Goal: Task Accomplishment & Management: Manage account settings

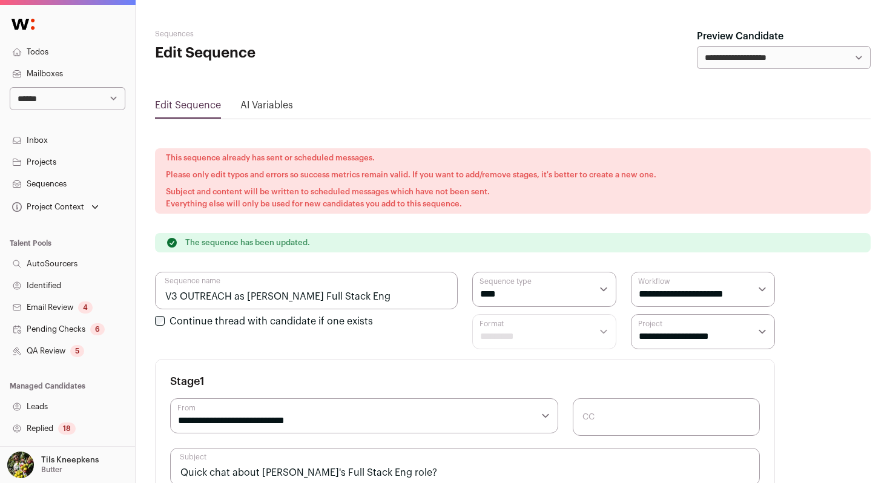
click at [96, 48] on link "Todos" at bounding box center [67, 52] width 135 height 22
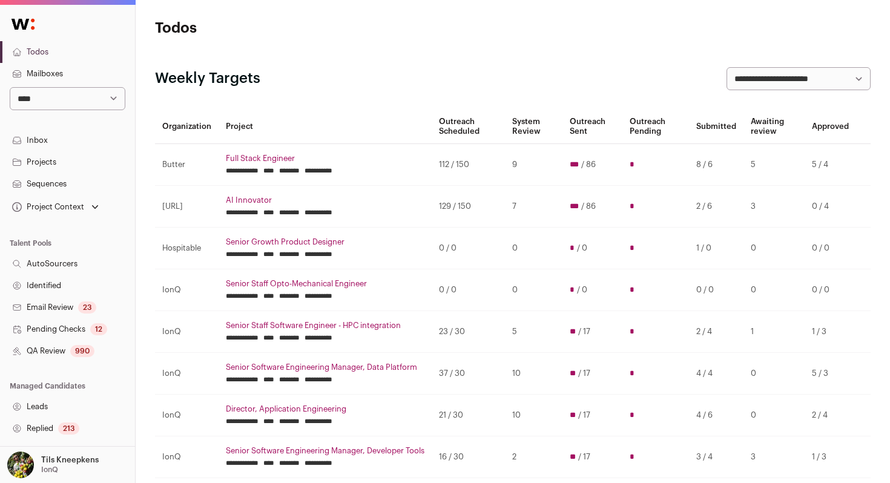
scroll to position [13, 0]
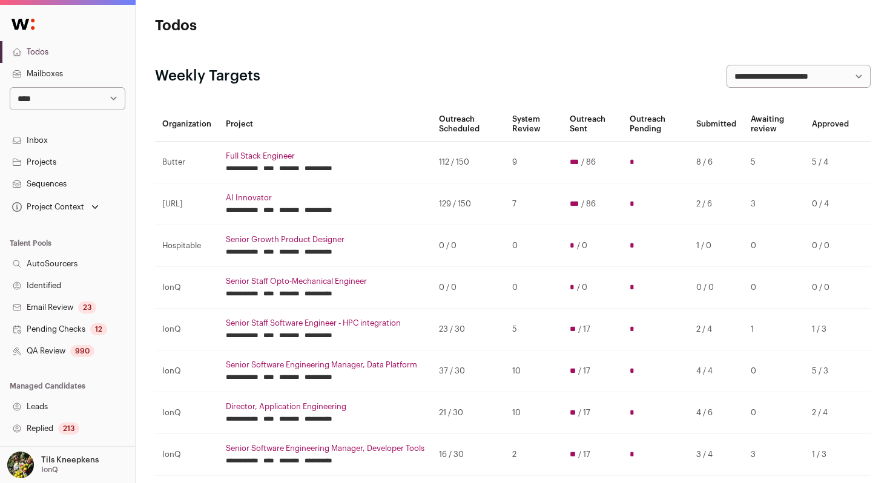
click at [84, 102] on select "**********" at bounding box center [68, 98] width 116 height 23
click at [88, 154] on link "Projects" at bounding box center [67, 162] width 135 height 22
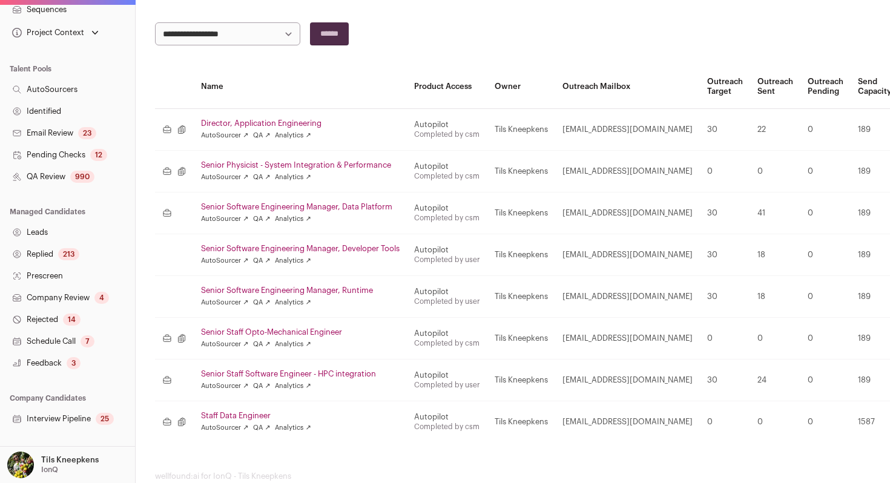
scroll to position [214, 0]
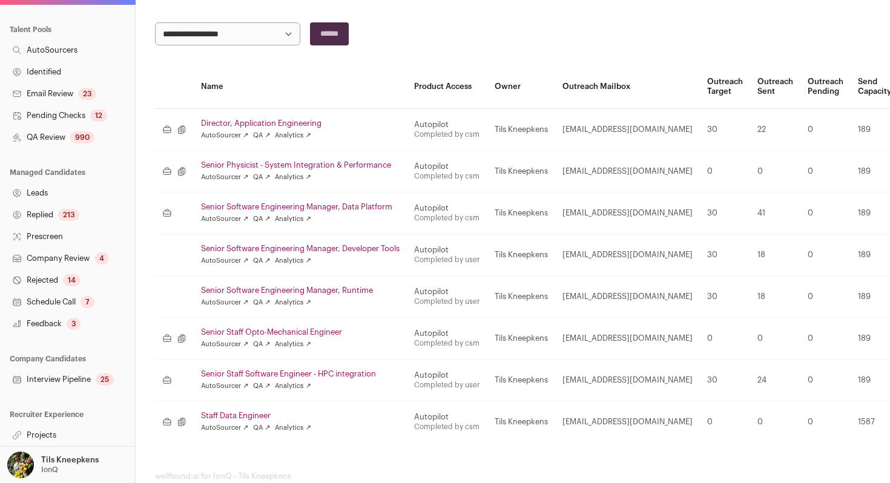
click at [75, 375] on link "Interview Pipeline 25" at bounding box center [67, 380] width 135 height 22
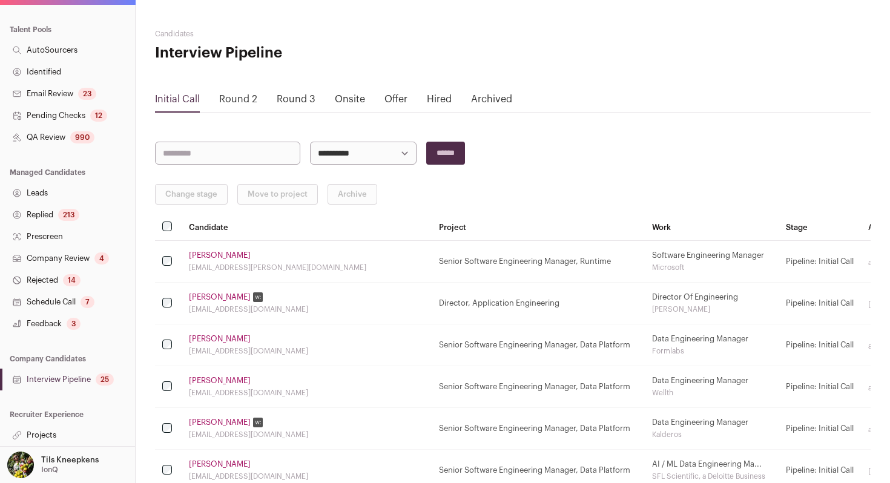
scroll to position [439, 0]
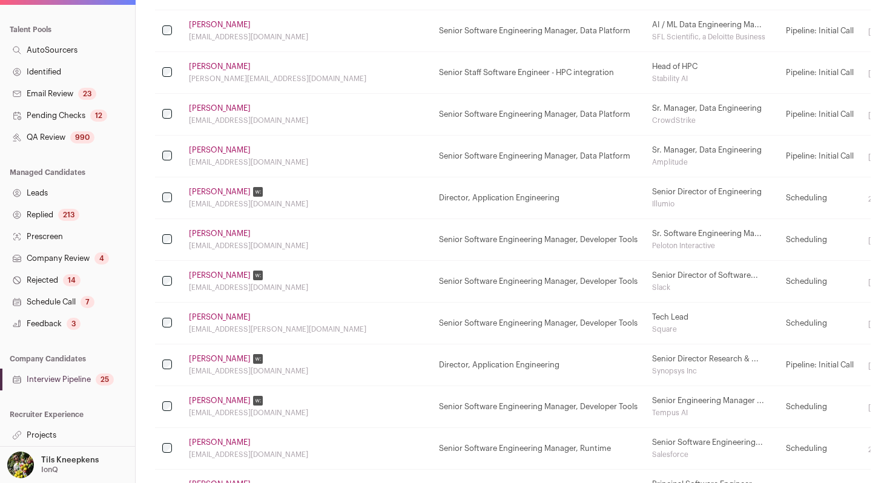
click at [59, 442] on link "Projects" at bounding box center [67, 435] width 135 height 22
click at [74, 436] on link "Projects" at bounding box center [67, 435] width 135 height 22
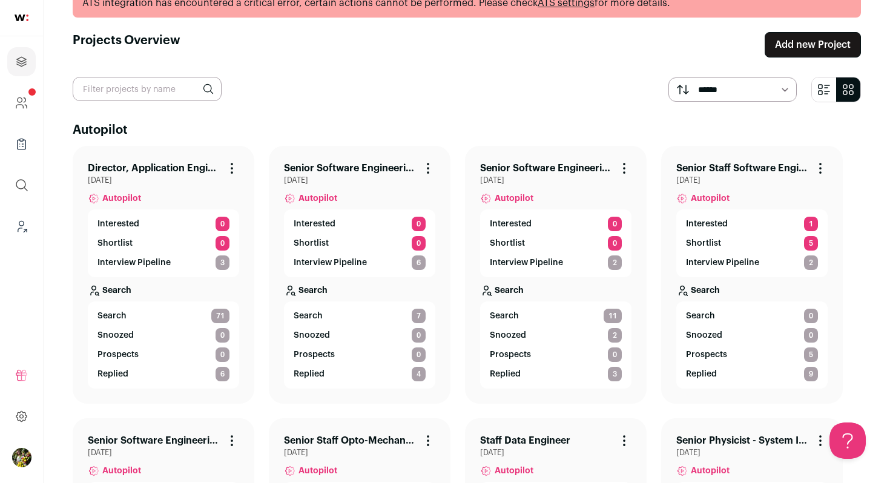
scroll to position [34, 0]
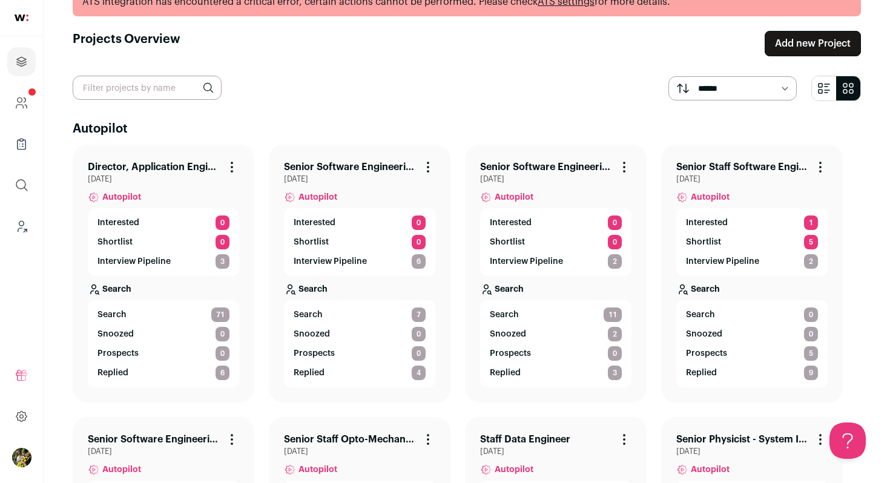
click at [168, 161] on link "Director, Application Engineering" at bounding box center [154, 167] width 132 height 15
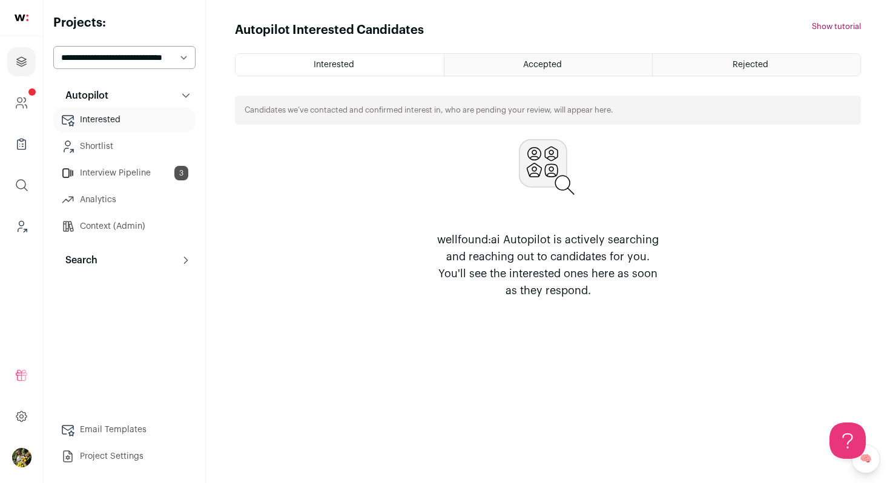
click at [159, 255] on button "Search" at bounding box center [124, 260] width 142 height 24
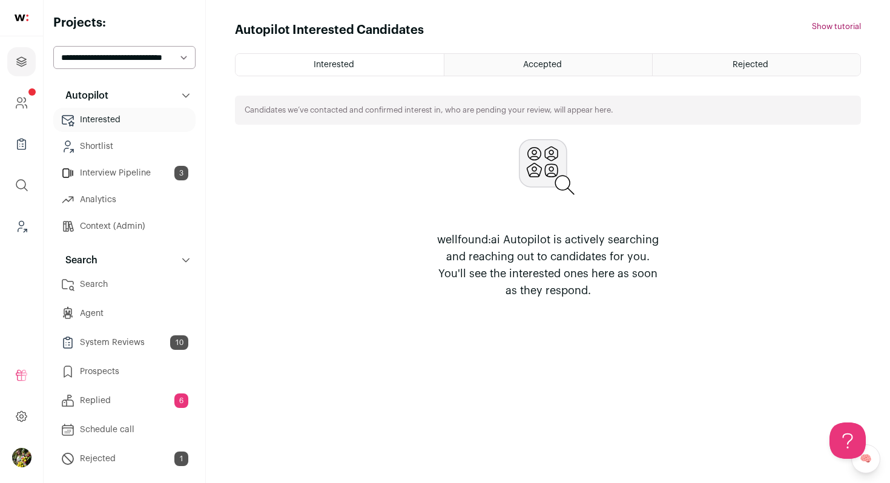
click at [140, 281] on link "Search" at bounding box center [124, 284] width 142 height 24
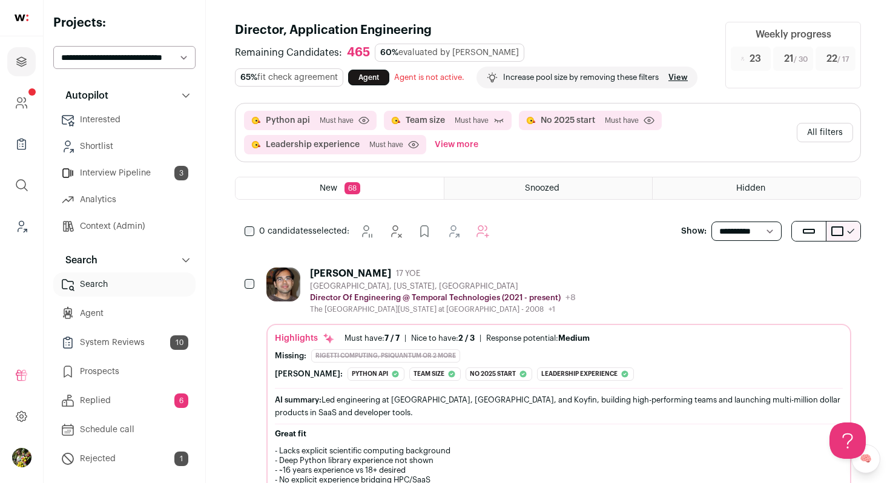
click at [835, 130] on button "All filters" at bounding box center [824, 132] width 56 height 19
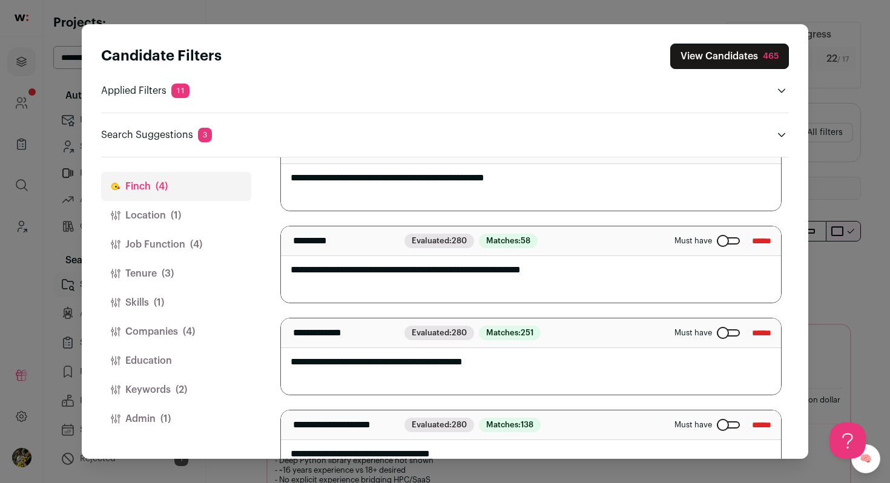
scroll to position [149, 0]
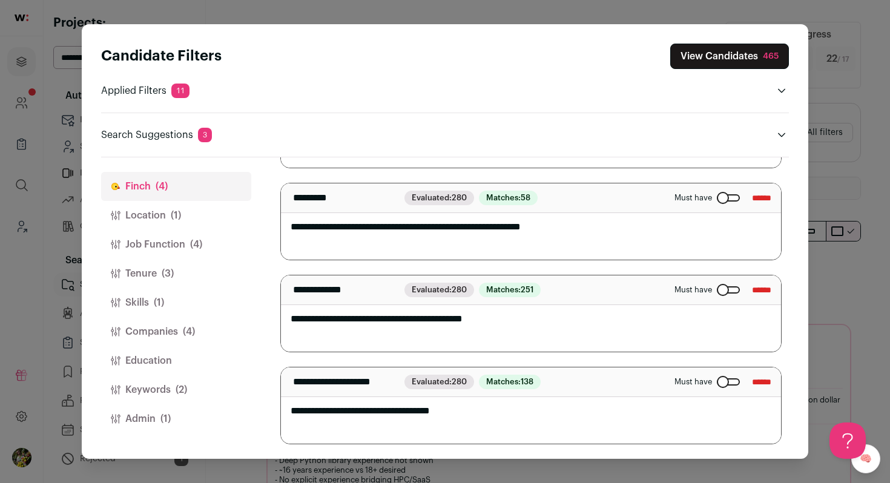
click at [202, 209] on button "Location (1)" at bounding box center [176, 215] width 150 height 29
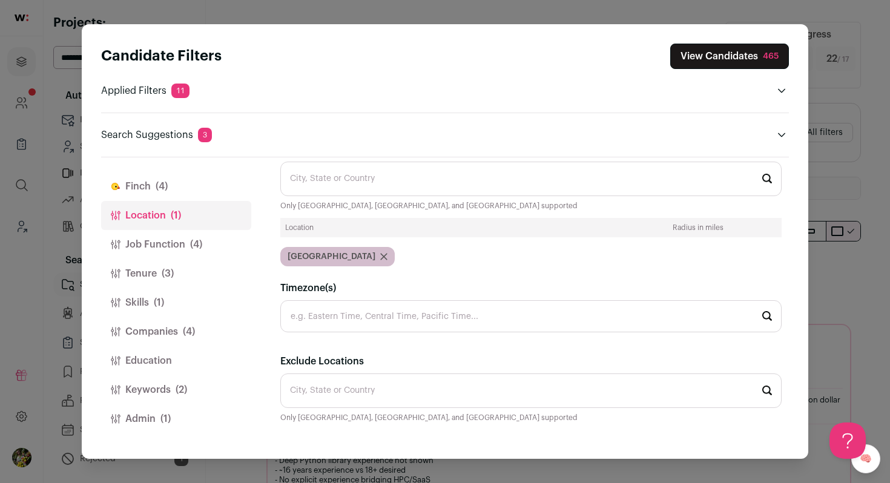
scroll to position [30, 0]
click at [217, 240] on button "Job Function (4)" at bounding box center [176, 244] width 150 height 29
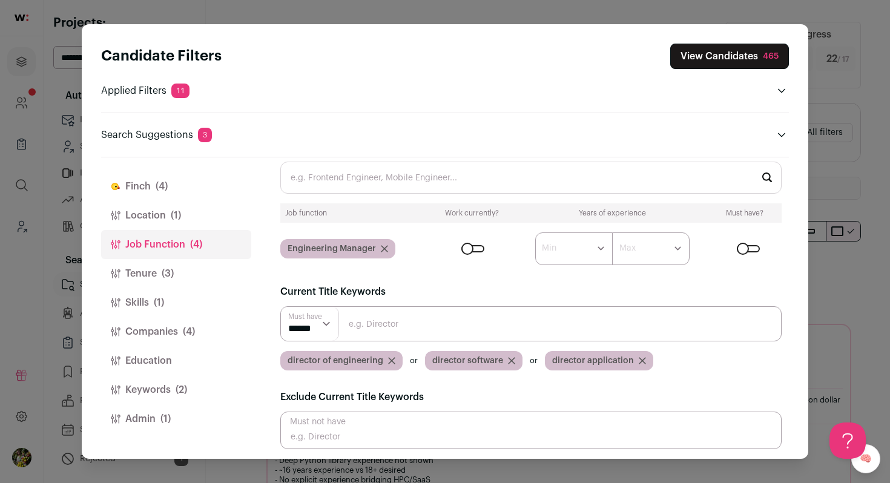
scroll to position [34, 0]
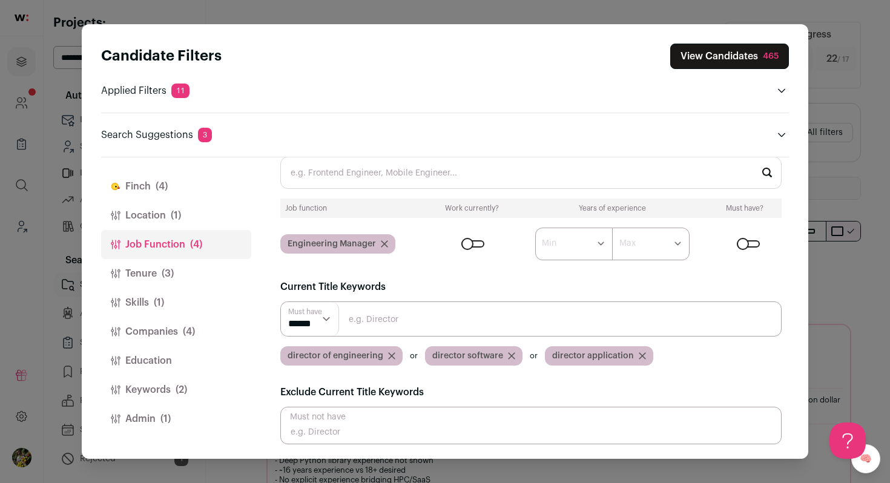
click at [211, 270] on button "Tenure (3)" at bounding box center [176, 273] width 150 height 29
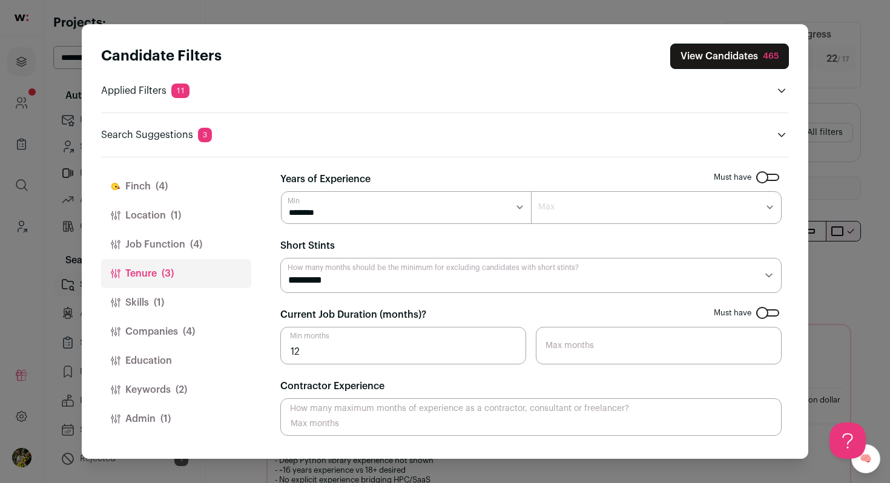
scroll to position [0, 0]
click at [204, 303] on button "Skills (1)" at bounding box center [176, 302] width 150 height 29
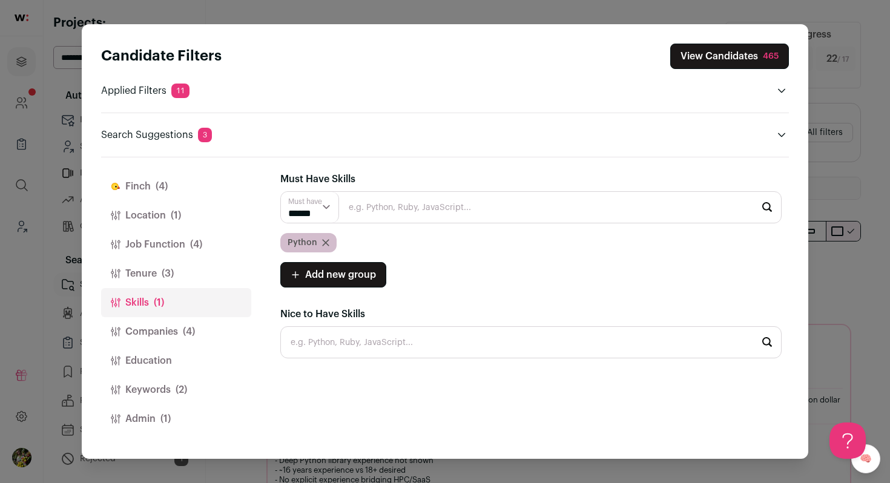
click at [202, 318] on button "Companies (4)" at bounding box center [176, 331] width 150 height 29
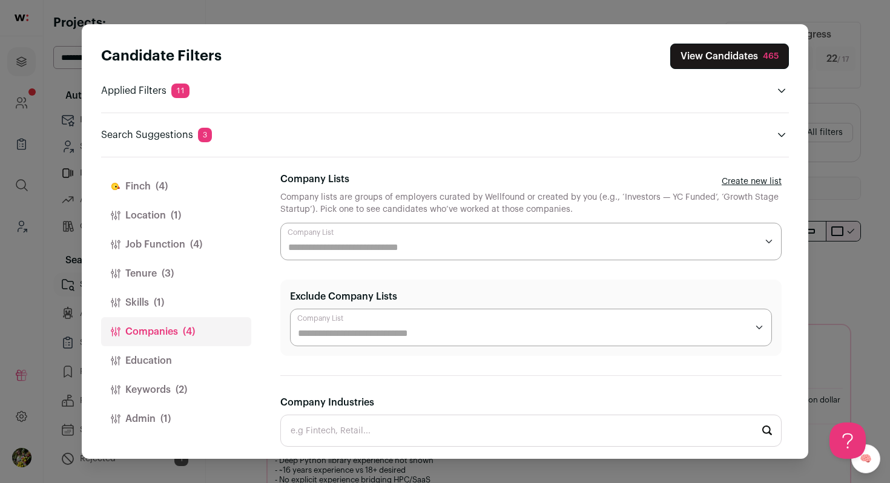
click at [200, 384] on button "Keywords (2)" at bounding box center [176, 389] width 150 height 29
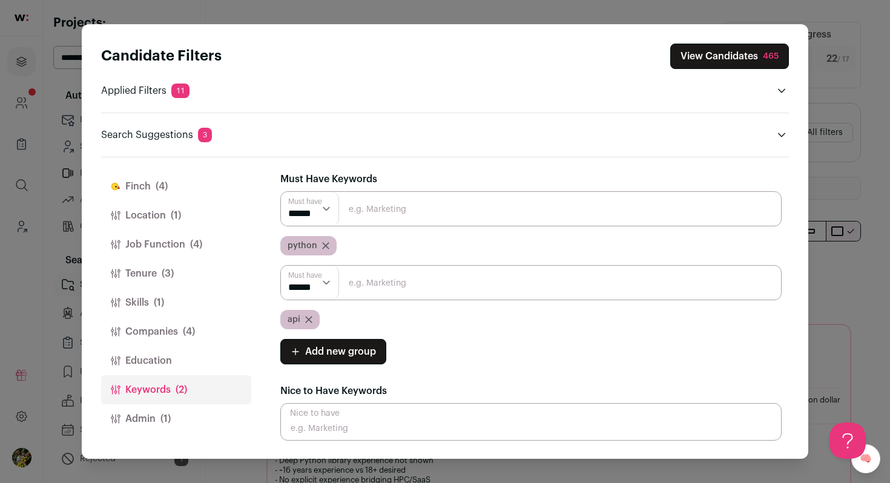
click at [193, 410] on button "Admin (1)" at bounding box center [176, 418] width 150 height 29
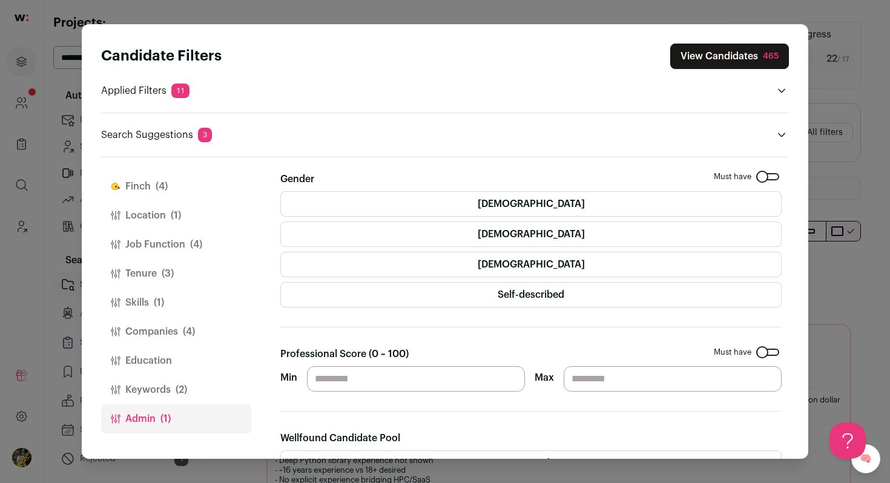
click at [194, 356] on button "Education" at bounding box center [176, 360] width 150 height 29
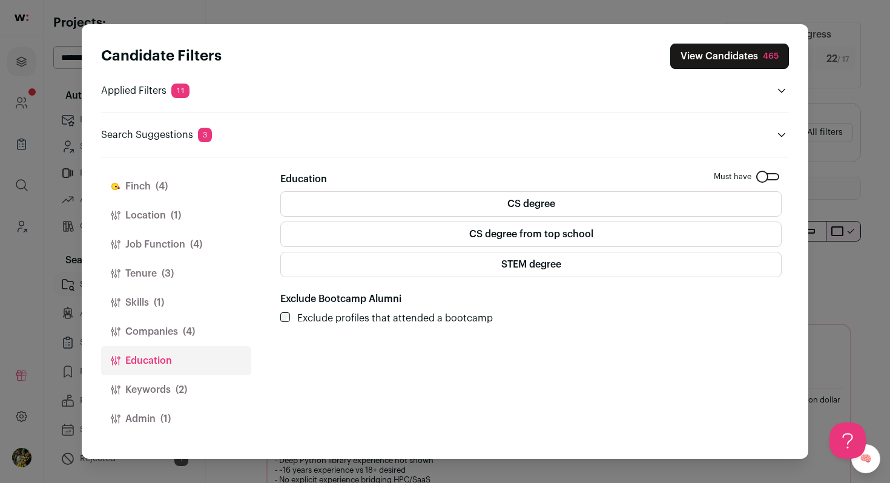
click at [700, 64] on button "View Candidates 465" at bounding box center [729, 56] width 119 height 25
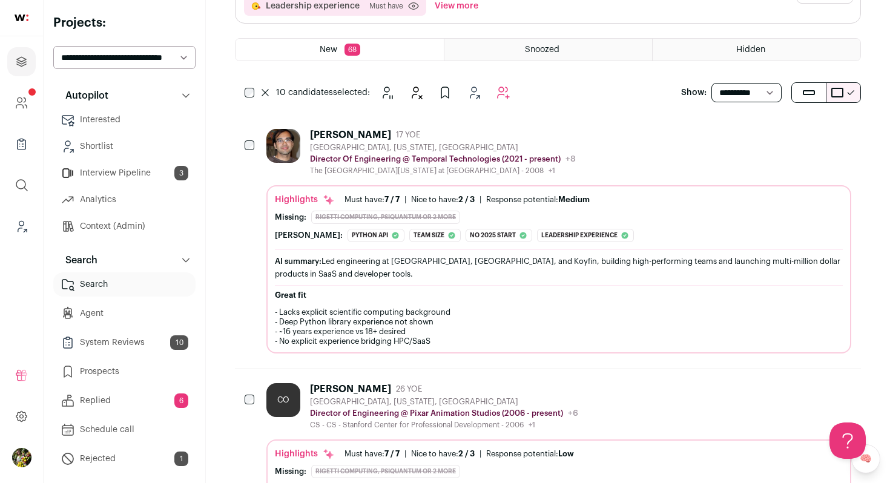
scroll to position [87, 0]
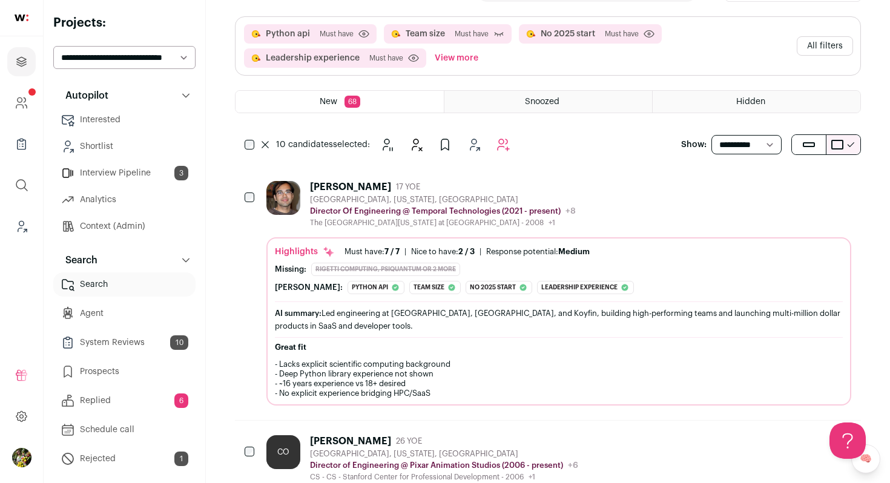
click at [335, 221] on div "The University of Texas at Dallas - 2008 +1 2006 - 2008 The University of Texas…" at bounding box center [443, 223] width 266 height 10
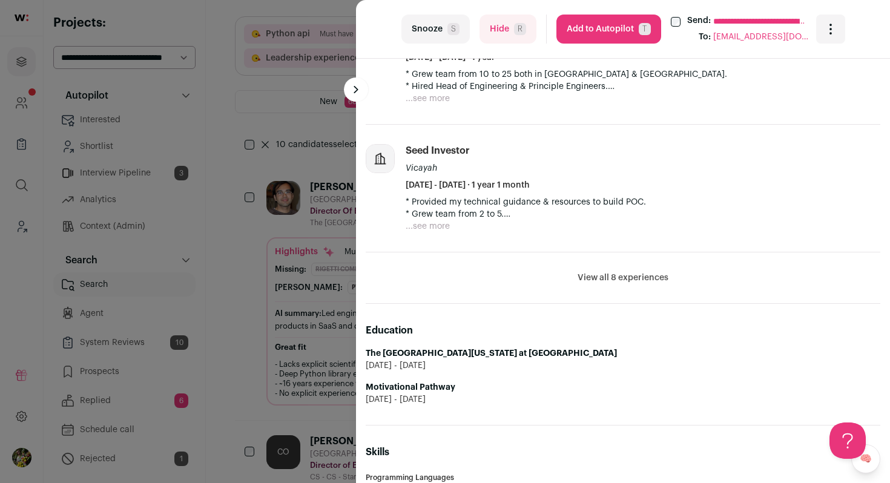
scroll to position [643, 0]
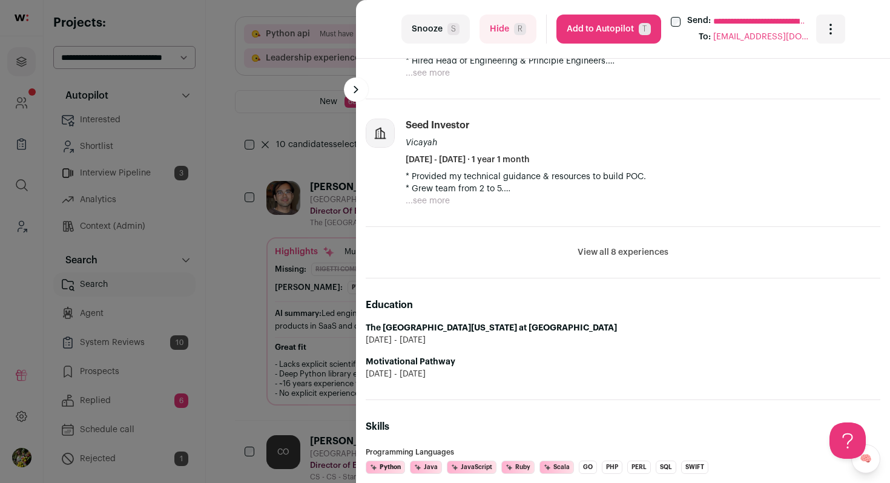
click at [613, 252] on button "View all 8 experiences" at bounding box center [622, 252] width 91 height 12
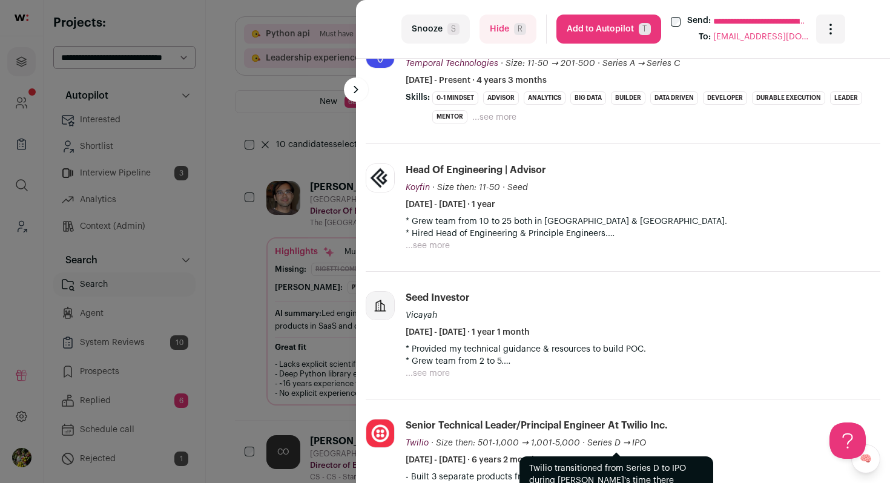
scroll to position [459, 0]
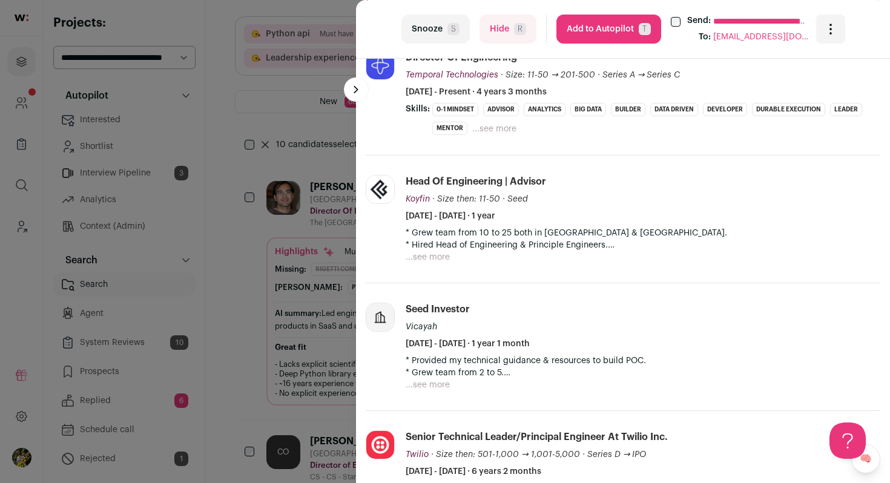
click at [635, 28] on button "Add to Autopilot T" at bounding box center [608, 29] width 105 height 29
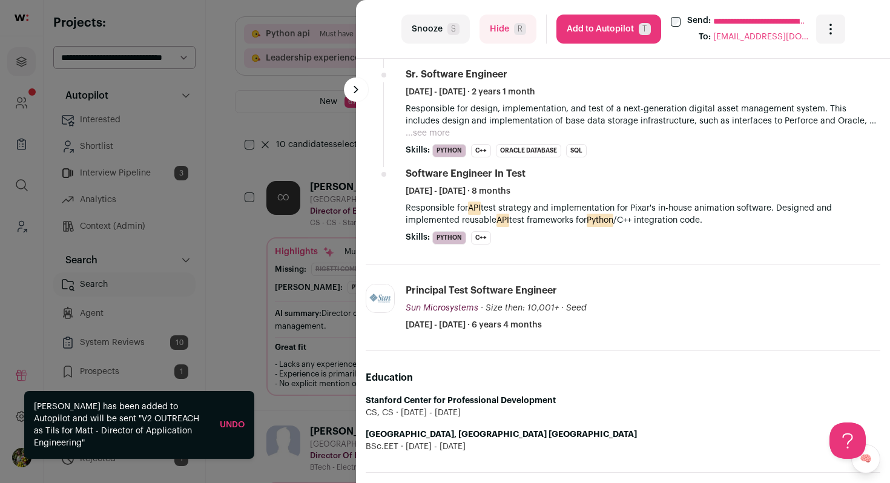
scroll to position [680, 0]
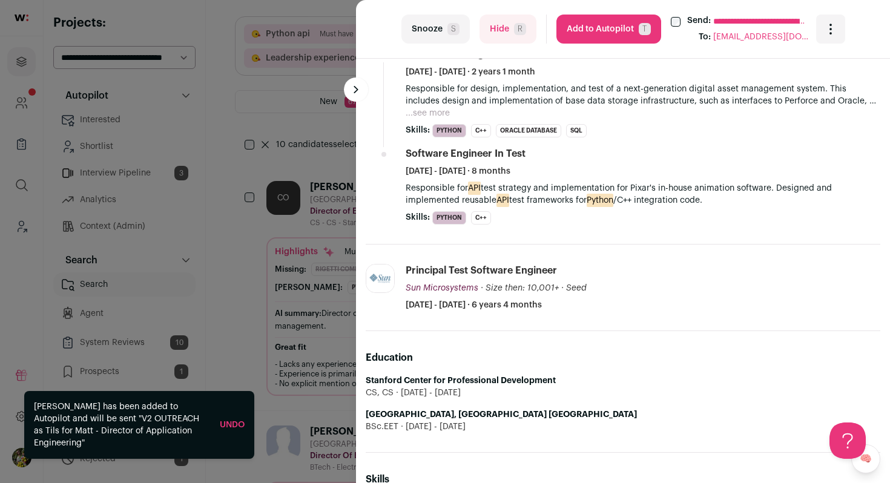
click at [498, 35] on button "Hide R" at bounding box center [507, 29] width 57 height 29
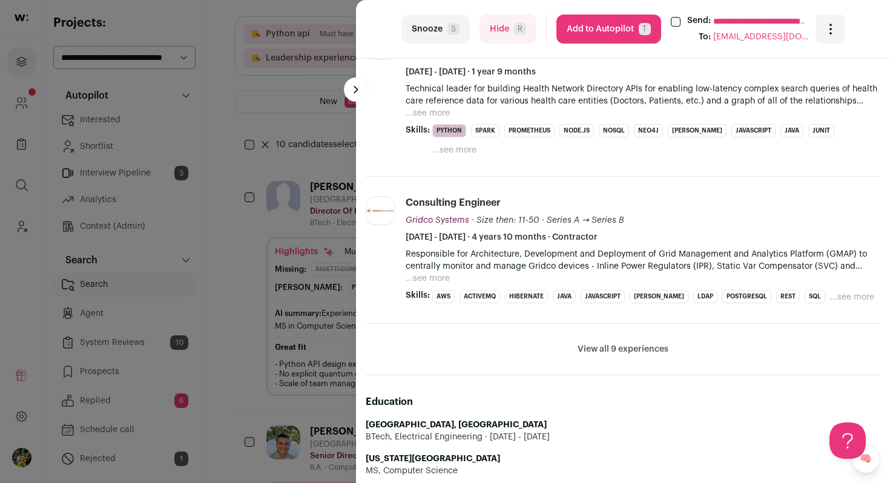
scroll to position [712, 0]
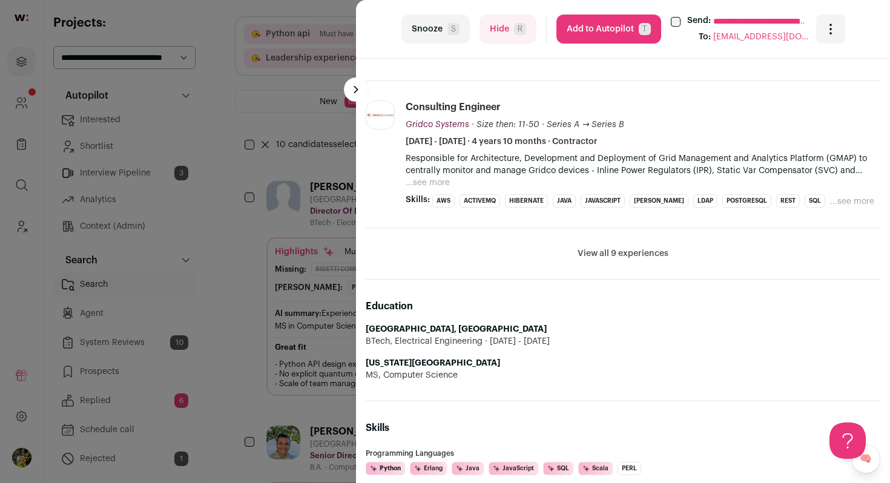
click at [618, 248] on button "View all 9 experiences" at bounding box center [622, 254] width 91 height 12
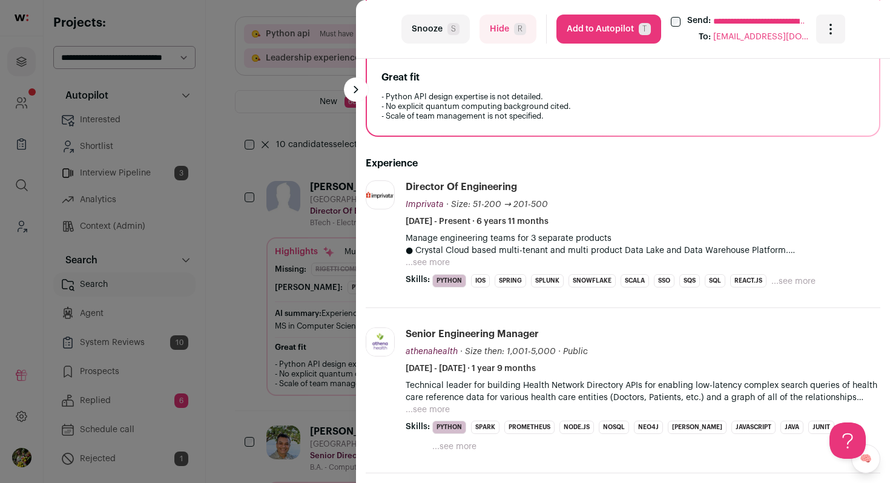
scroll to position [321, 0]
click at [441, 258] on button "...see more" at bounding box center [427, 261] width 44 height 12
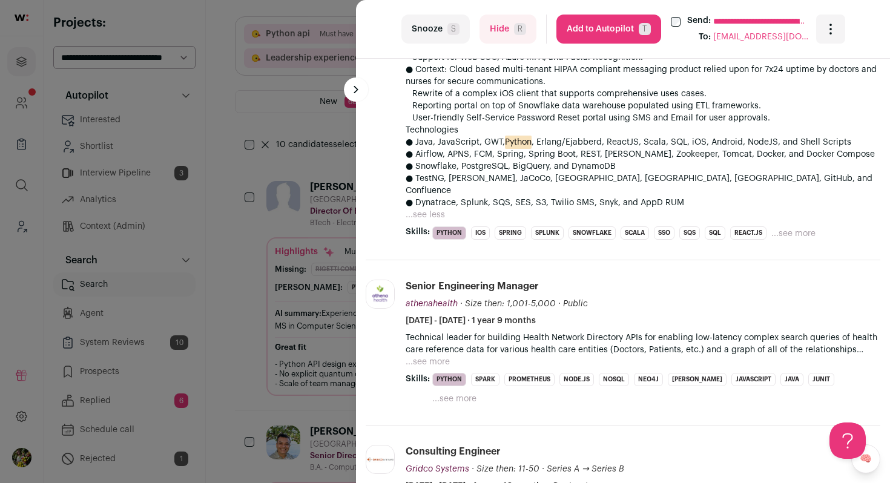
scroll to position [672, 0]
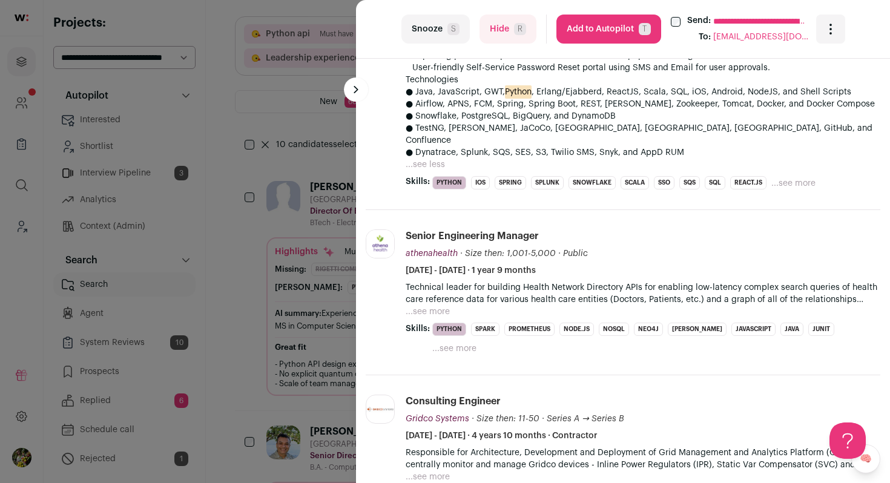
click at [492, 37] on button "Hide R" at bounding box center [507, 29] width 57 height 29
click at [337, 148] on div "**********" at bounding box center [445, 241] width 890 height 483
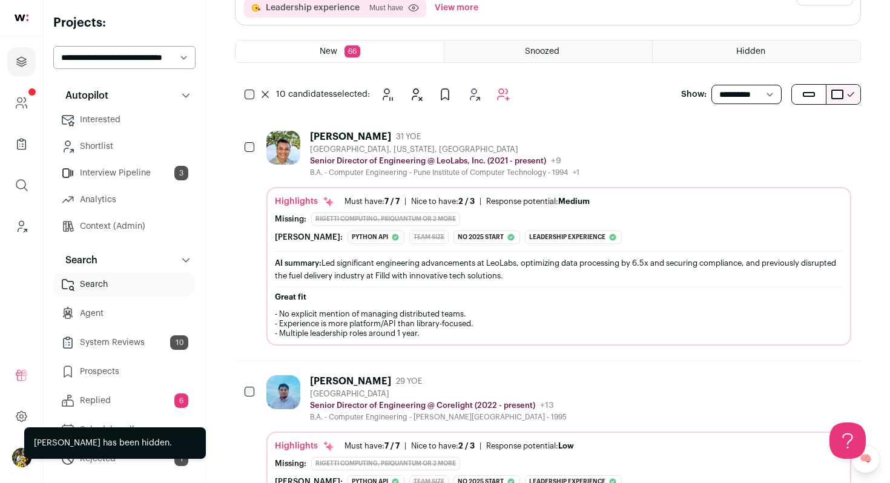
scroll to position [198, 0]
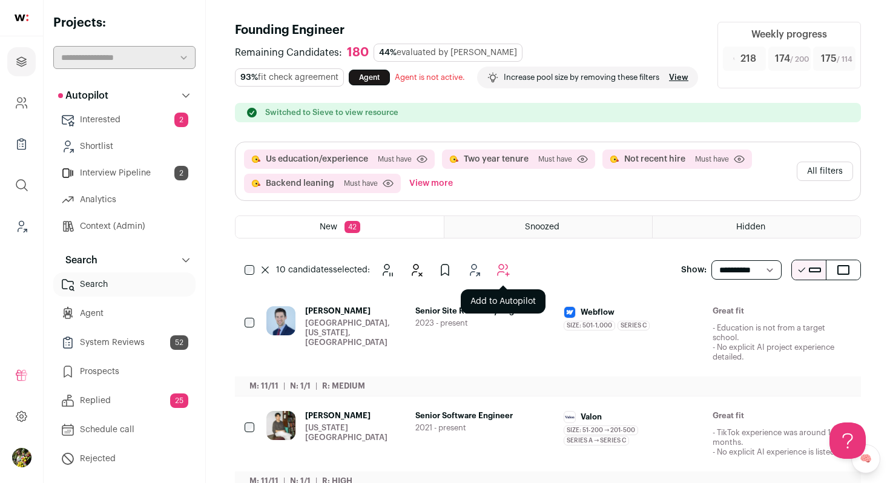
click at [500, 277] on icon "Add to Autopilot" at bounding box center [503, 270] width 15 height 15
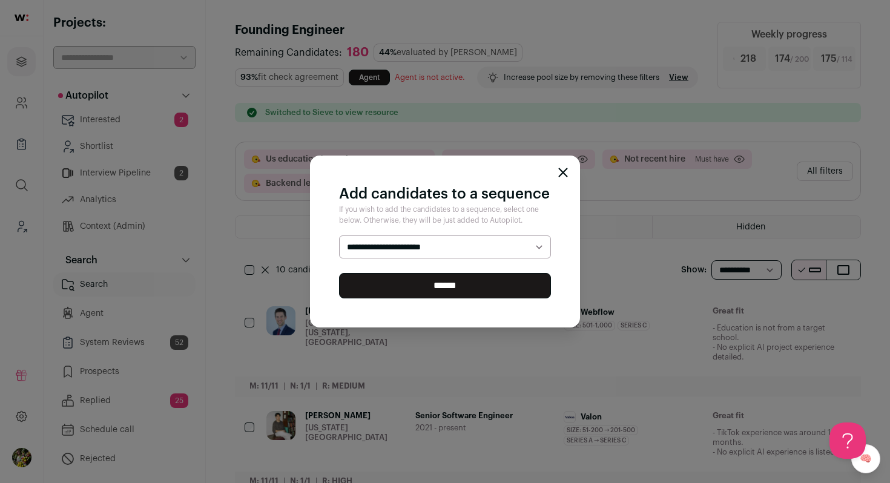
select select "*****"
click at [339, 235] on select "**********" at bounding box center [445, 246] width 212 height 23
click at [484, 278] on input "******" at bounding box center [445, 285] width 212 height 25
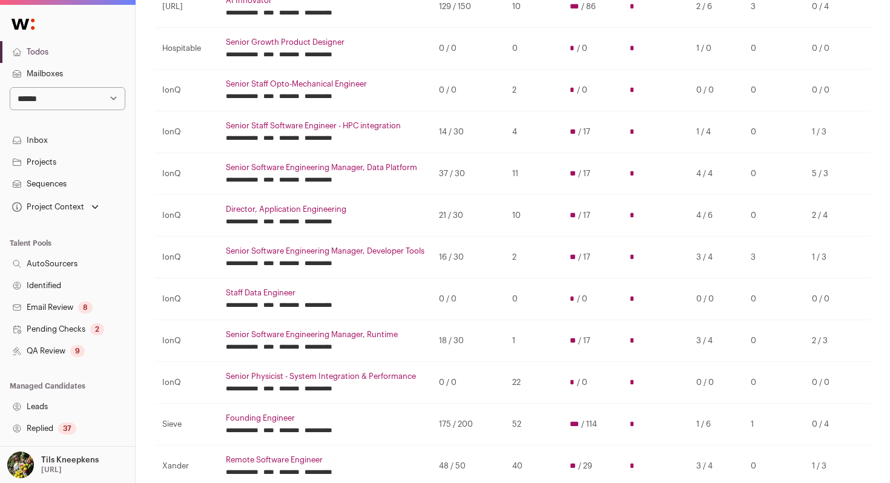
scroll to position [209, 1]
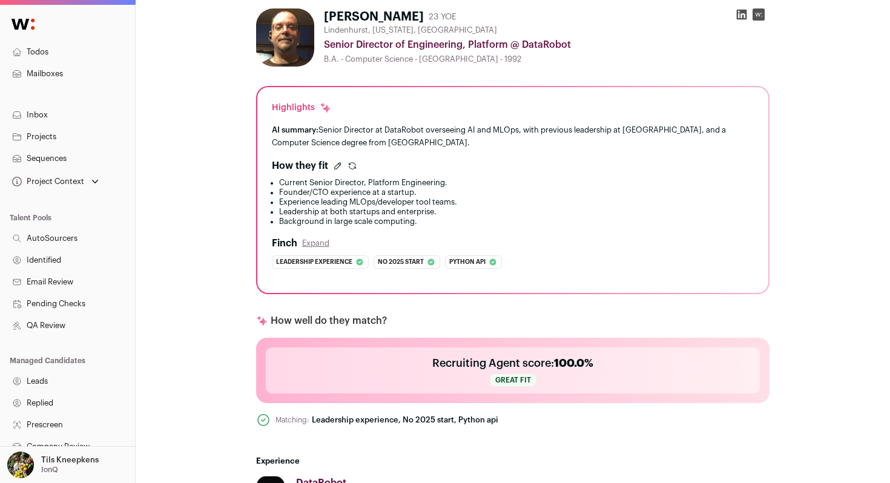
scroll to position [189, 0]
click at [513, 47] on div "Senior Director of Engineering, Platform @ DataRobot" at bounding box center [546, 44] width 445 height 15
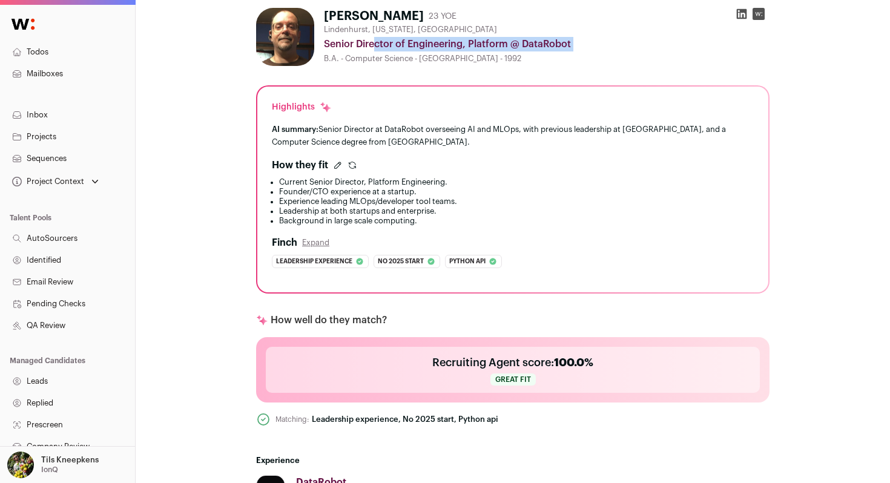
click at [513, 47] on div "Senior Director of Engineering, Platform @ DataRobot" at bounding box center [546, 44] width 445 height 15
click at [542, 56] on div "B.A. - Computer Science - Polytechnic University - 1992" at bounding box center [546, 59] width 445 height 10
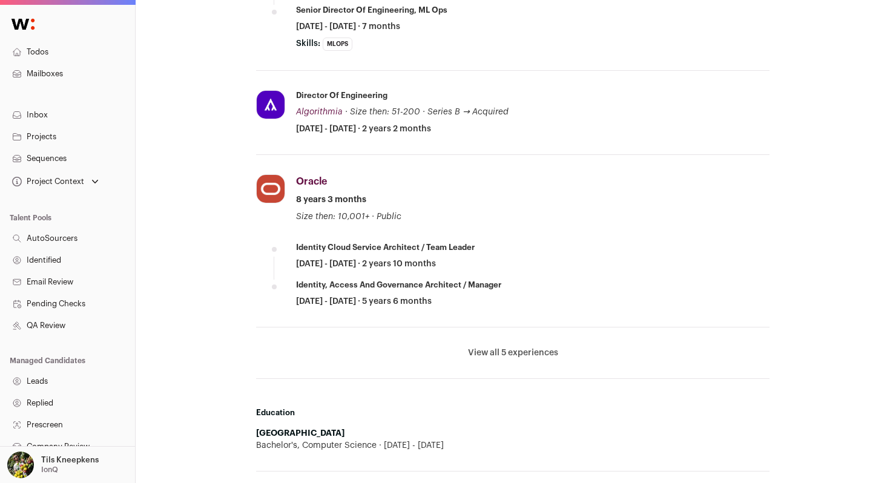
scroll to position [775, 0]
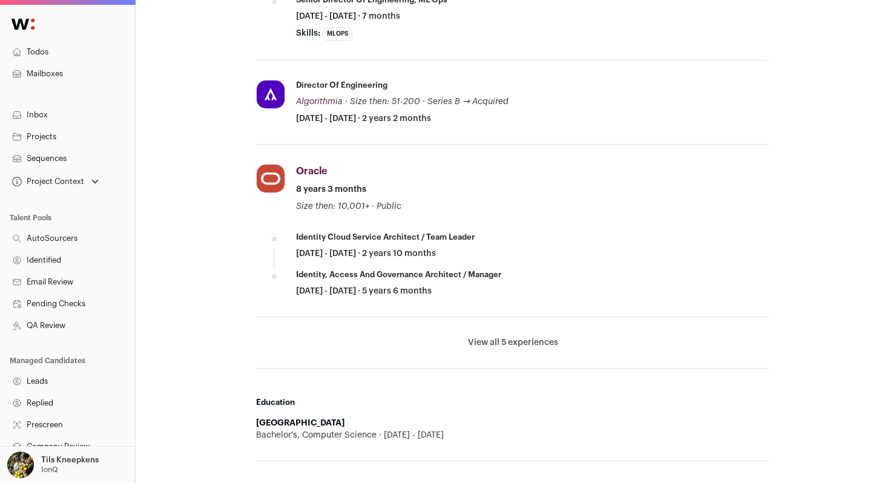
click at [528, 345] on button "View all 5 experiences" at bounding box center [513, 342] width 90 height 12
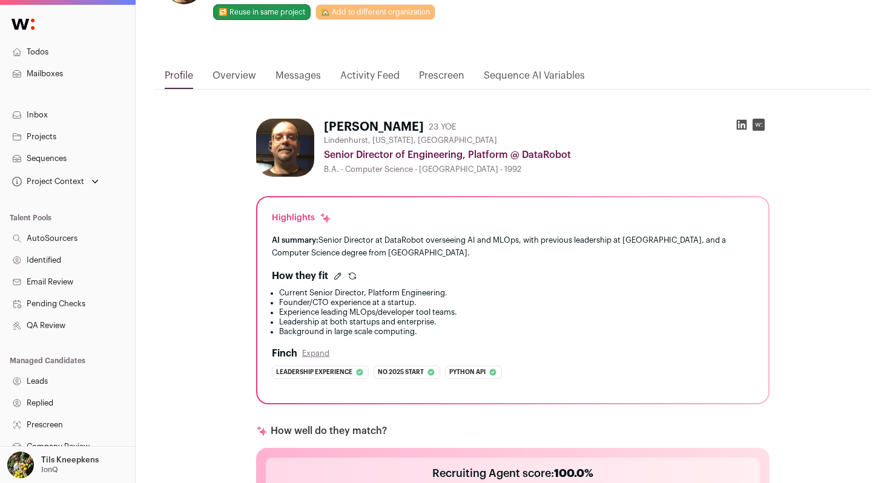
scroll to position [0, 0]
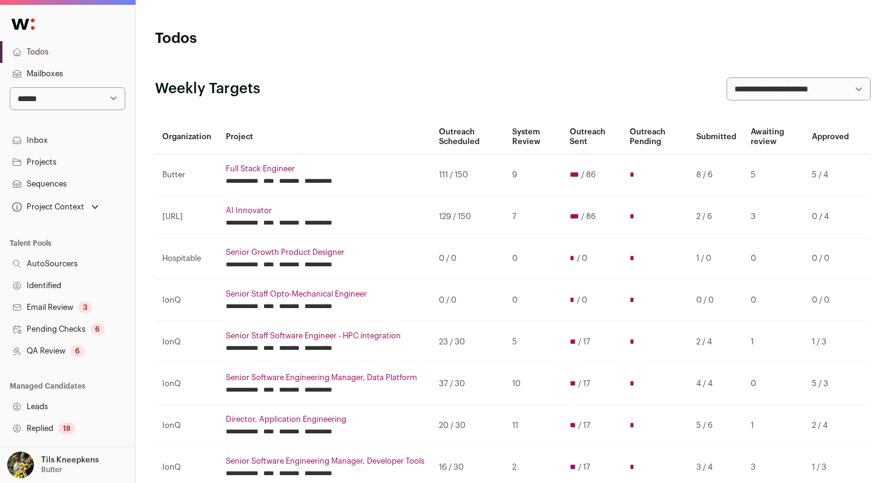
click at [62, 140] on link "Inbox" at bounding box center [67, 141] width 135 height 22
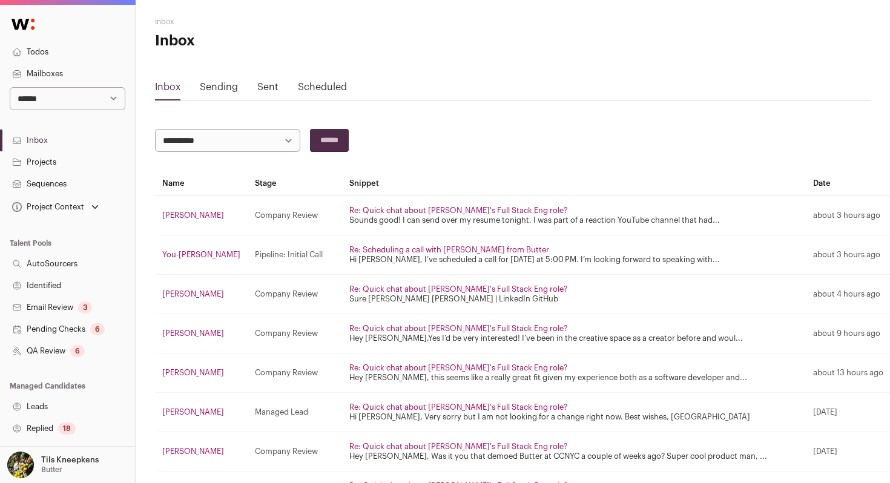
scroll to position [18, 0]
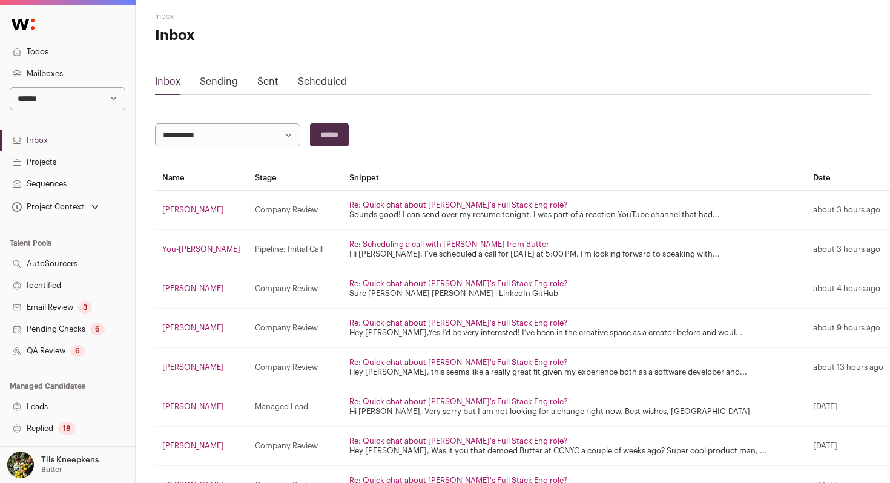
click at [195, 210] on link "[PERSON_NAME]" at bounding box center [193, 210] width 62 height 8
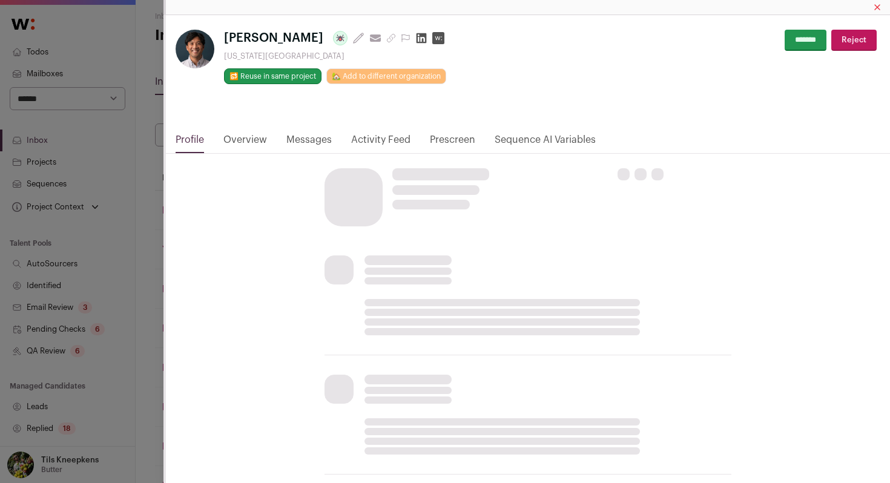
click at [309, 138] on link "Messages" at bounding box center [308, 143] width 45 height 21
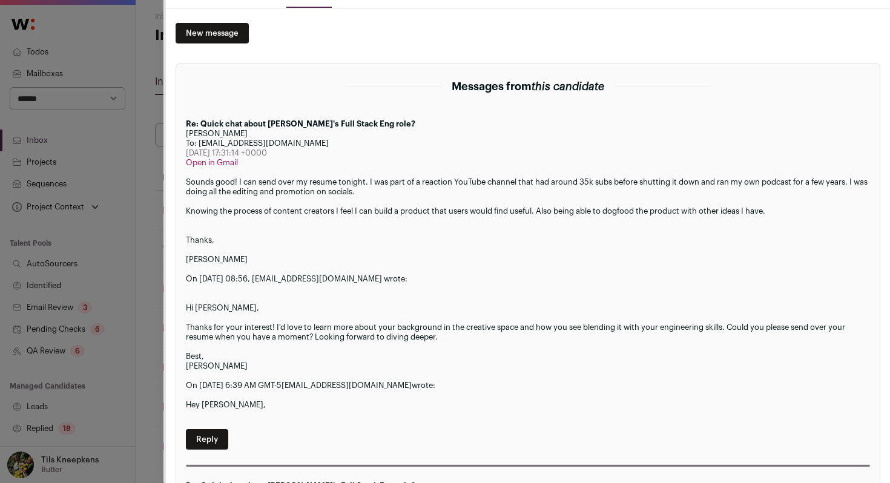
scroll to position [150, 0]
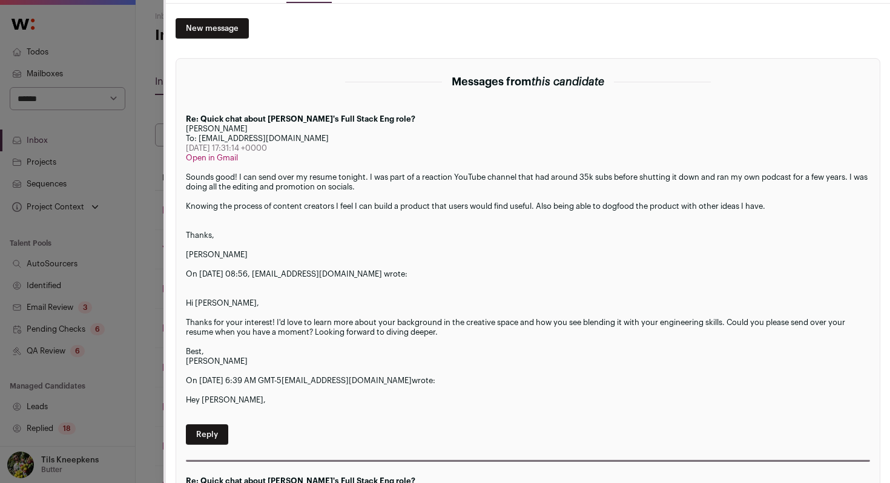
click at [215, 159] on link "Open in Gmail" at bounding box center [212, 158] width 52 height 8
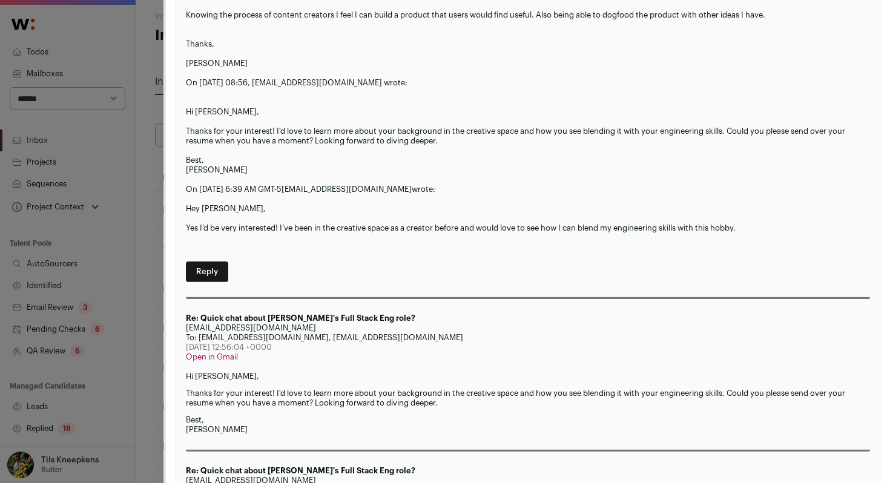
scroll to position [84, 0]
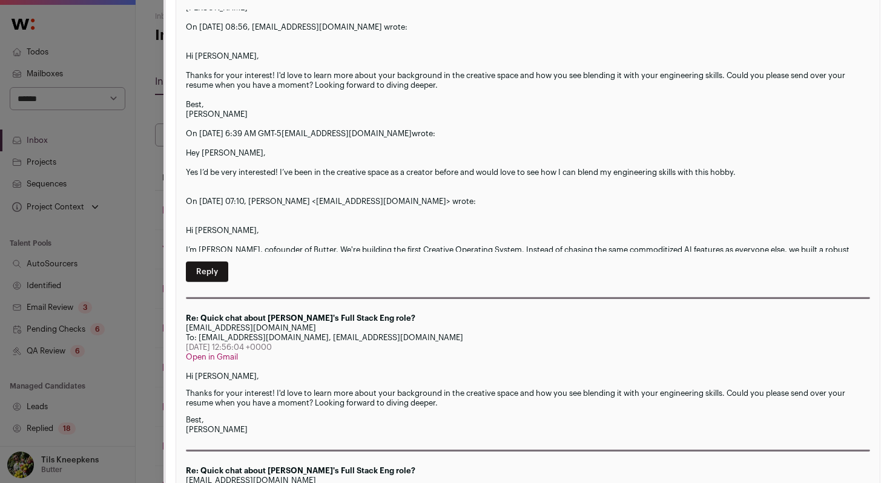
click at [226, 355] on link "Open in Gmail" at bounding box center [212, 357] width 52 height 8
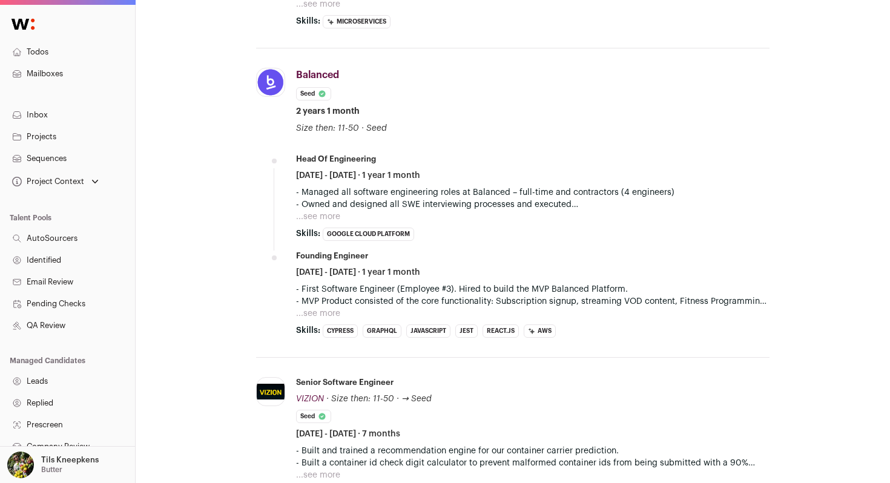
scroll to position [599, 0]
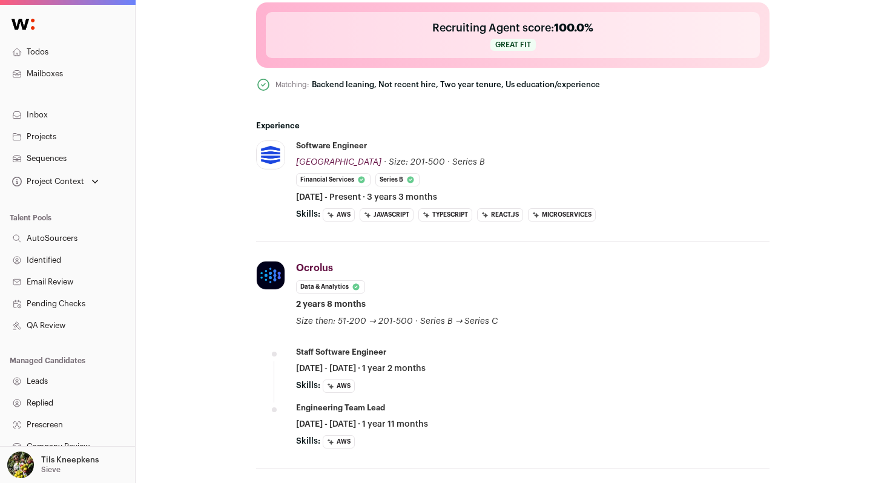
scroll to position [601, 0]
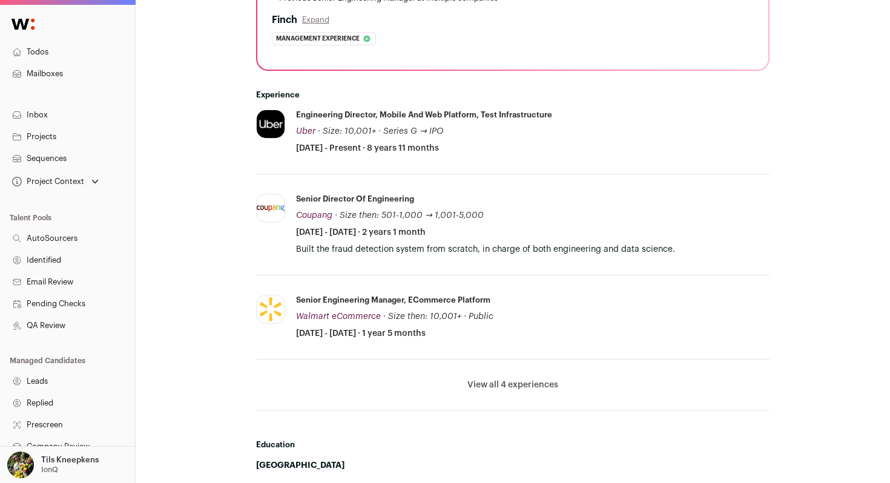
scroll to position [455, 0]
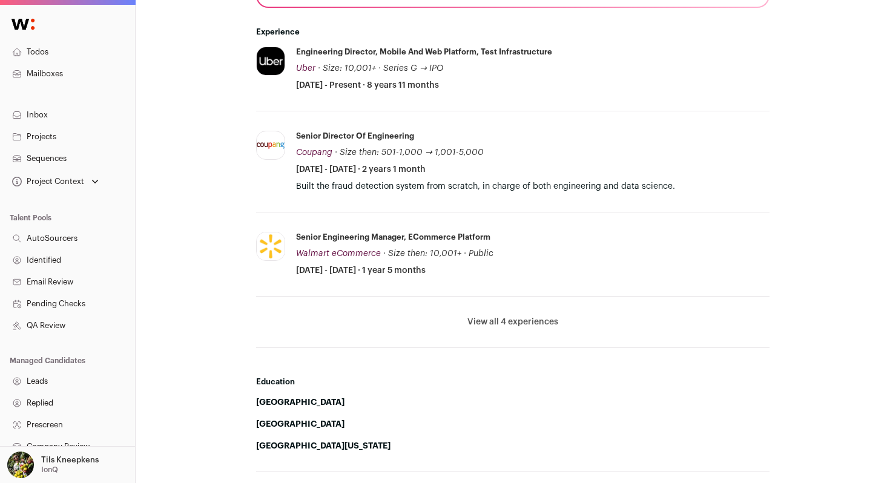
click at [534, 324] on button "View all 4 experiences" at bounding box center [512, 322] width 91 height 12
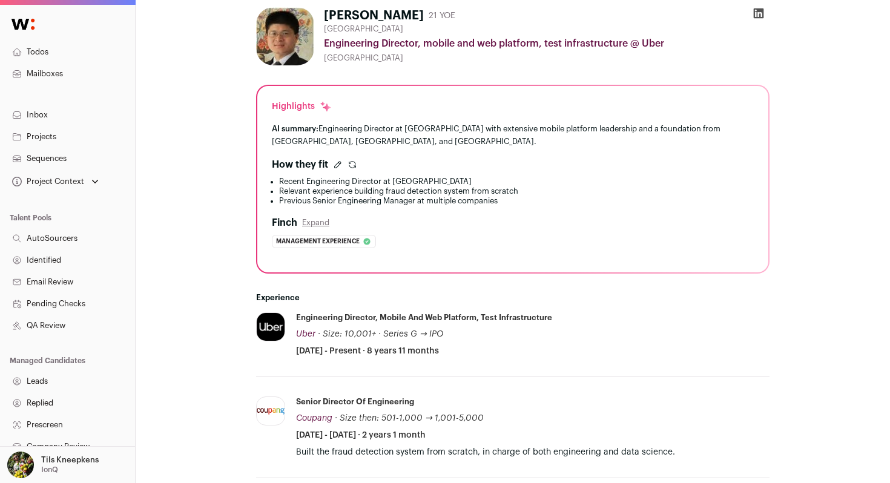
scroll to position [0, 0]
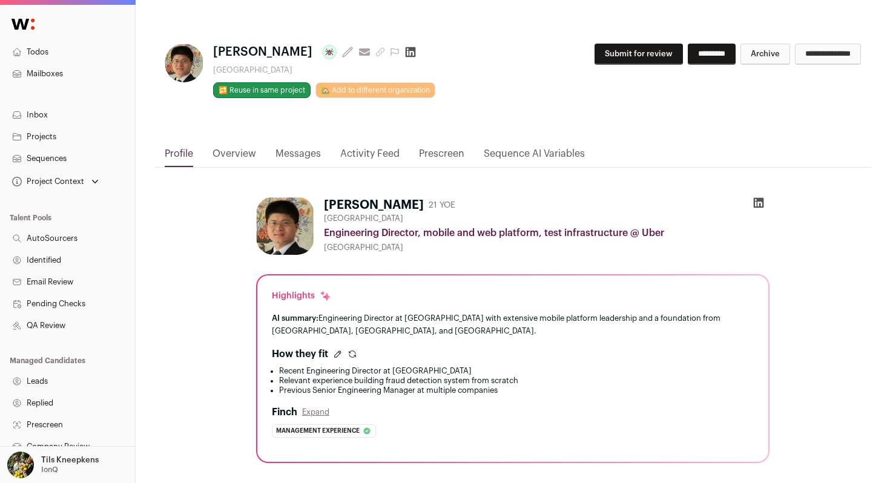
click at [609, 53] on button "Submit for review" at bounding box center [638, 54] width 88 height 21
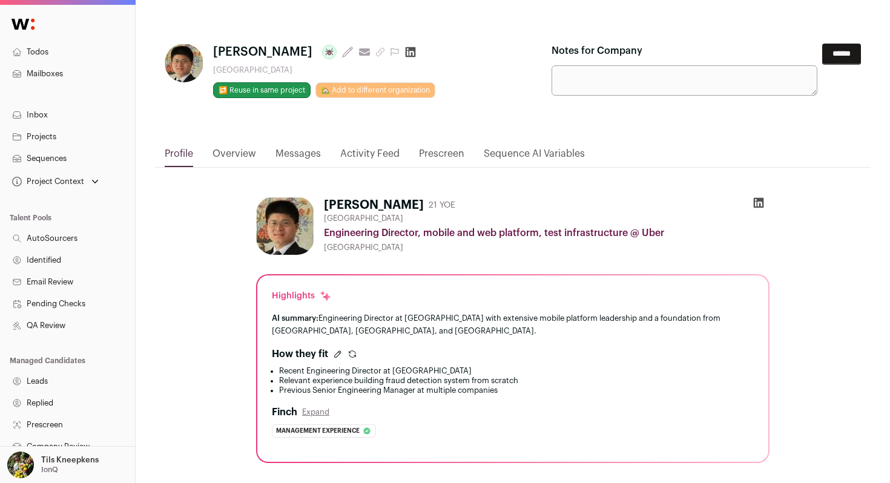
click at [835, 54] on input "******" at bounding box center [841, 54] width 39 height 21
